Goal: Transaction & Acquisition: Subscribe to service/newsletter

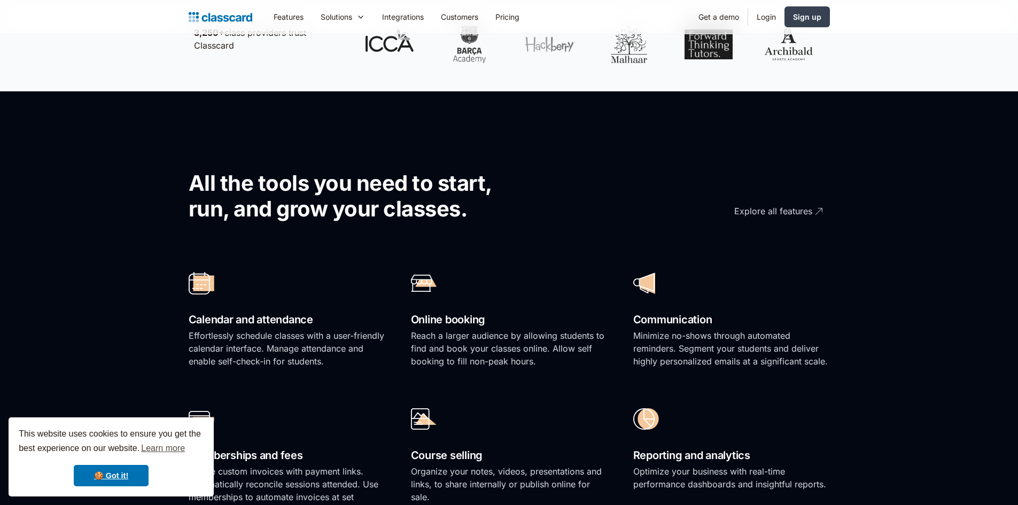
scroll to position [695, 0]
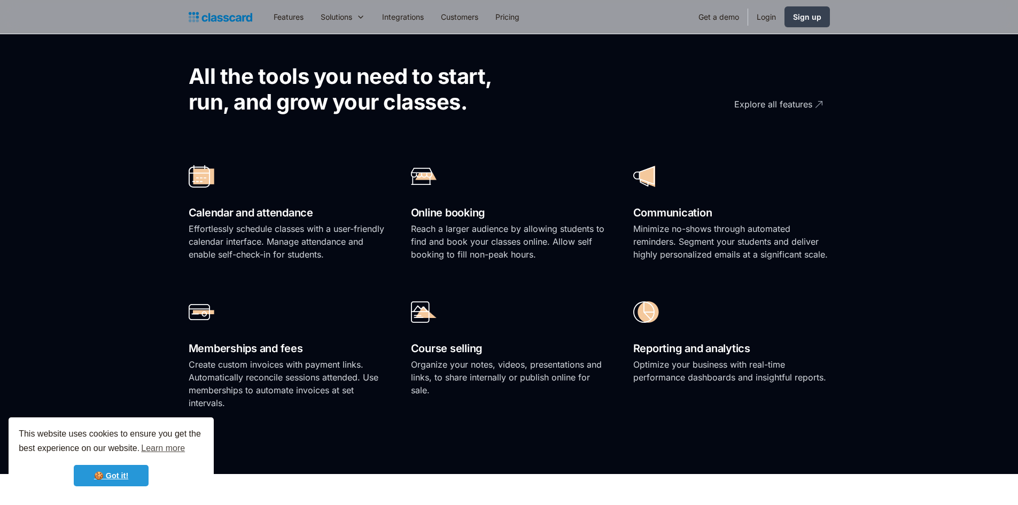
click at [136, 483] on link "🍪 Got it!" at bounding box center [111, 475] width 75 height 21
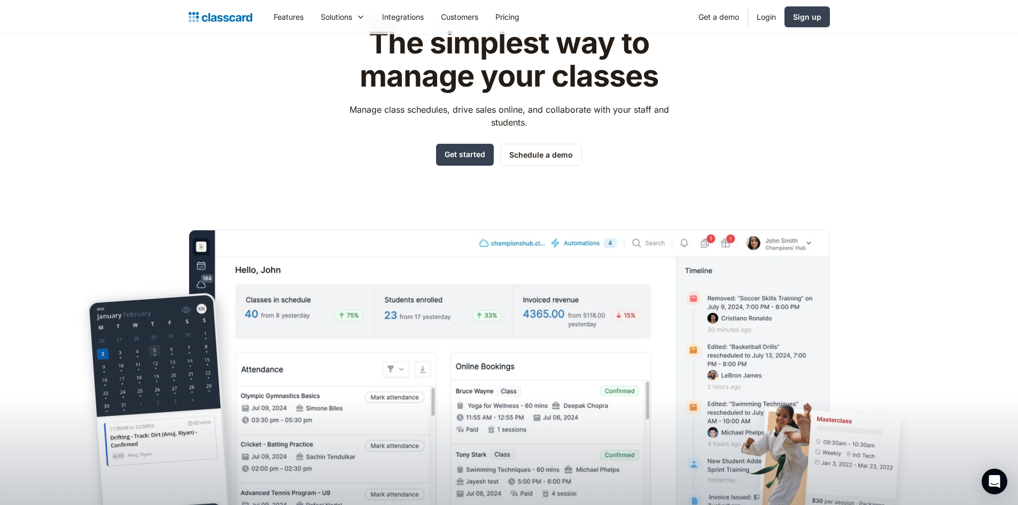
scroll to position [0, 0]
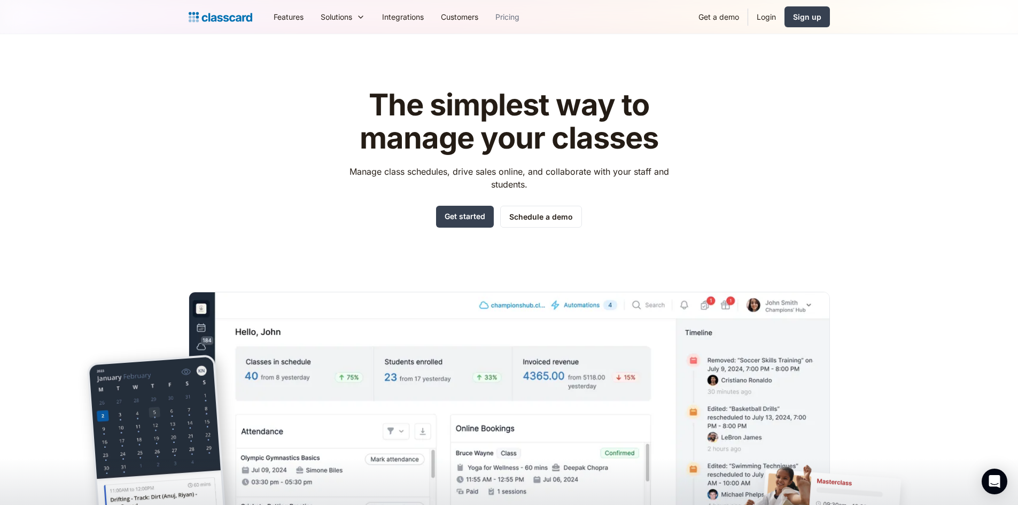
click at [504, 15] on link "Pricing" at bounding box center [507, 17] width 41 height 24
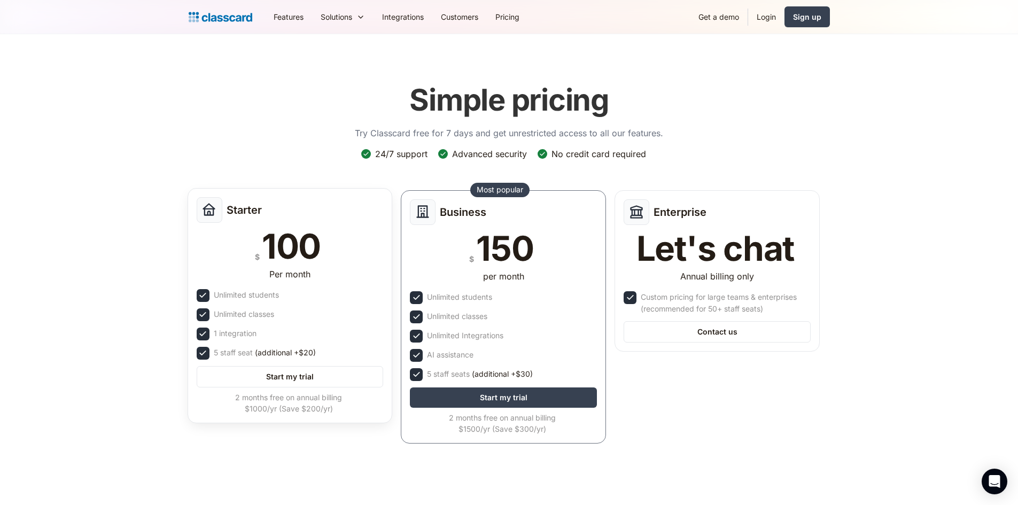
click at [290, 297] on div "Unlimited students" at bounding box center [290, 295] width 187 height 13
click at [455, 16] on link "Customers" at bounding box center [459, 17] width 54 height 24
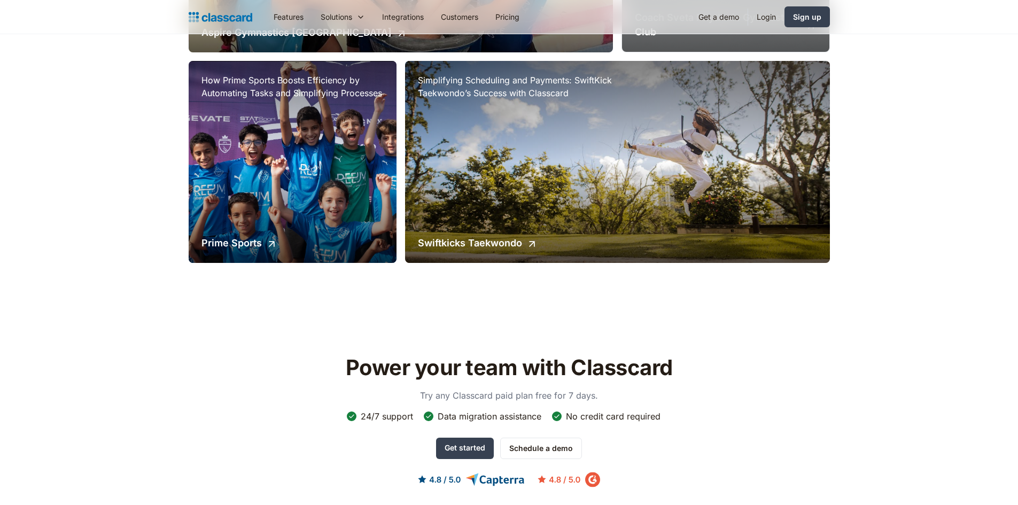
scroll to position [1282, 0]
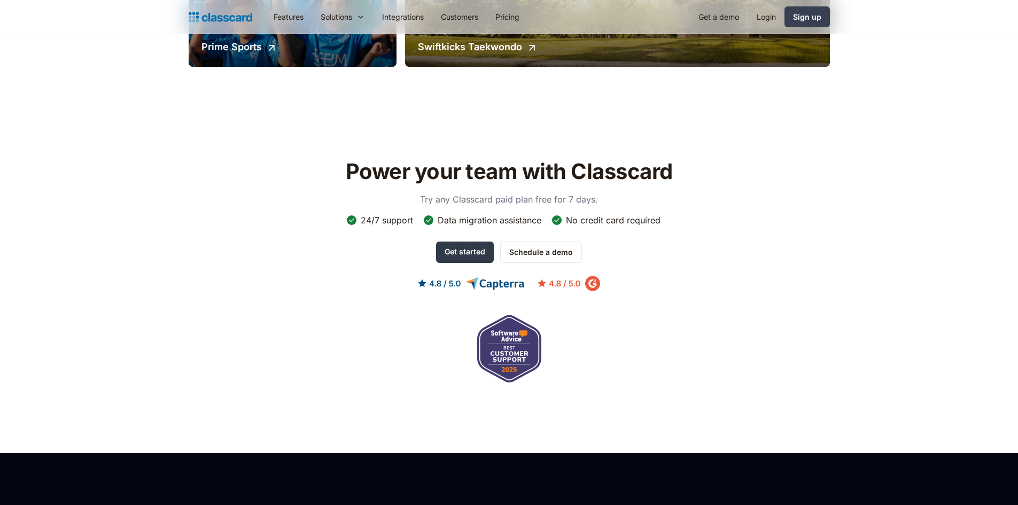
click at [454, 249] on link "Get started" at bounding box center [465, 251] width 58 height 21
